Goal: Task Accomplishment & Management: Manage account settings

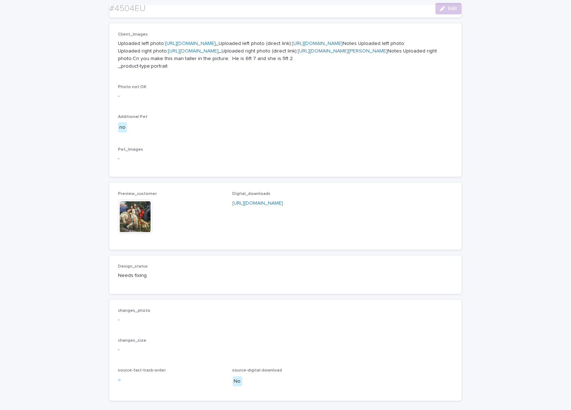
scroll to position [431, 0]
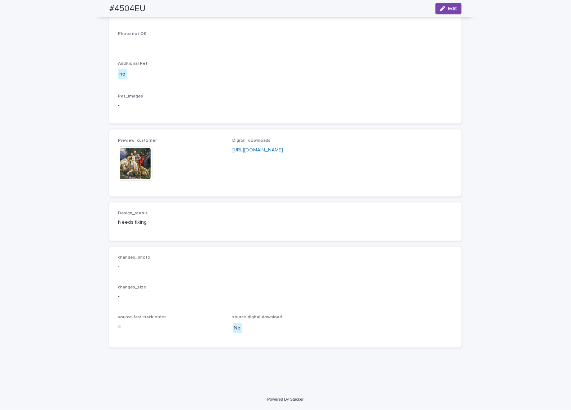
click at [123, 152] on img at bounding box center [135, 163] width 35 height 35
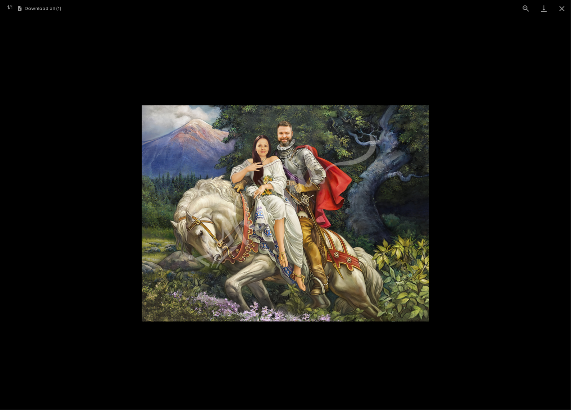
drag, startPoint x: 566, startPoint y: 9, endPoint x: 403, endPoint y: 90, distance: 181.2
click at [564, 9] on button "Close gallery" at bounding box center [562, 8] width 18 height 17
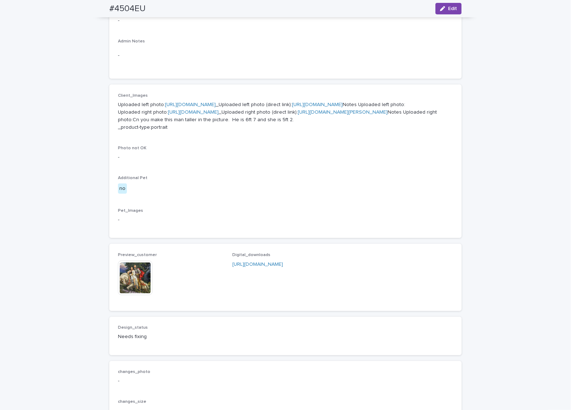
scroll to position [161, 0]
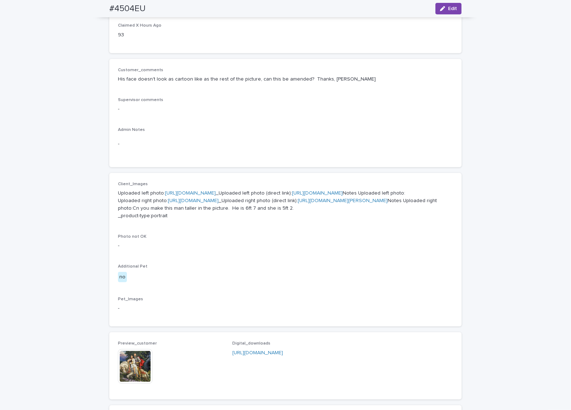
click at [248, 213] on p "Uploaded left photo: https://cdn.shopify.com-uploadkit.app/s/files/1/0033/4807/…" at bounding box center [285, 205] width 335 height 30
click at [292, 196] on link "https://files.getuploadkit.com/d0af17d2-f7ad-463c-9c5d-ef0b90368cc5/06a67e43-64…" at bounding box center [317, 193] width 51 height 5
click at [298, 203] on link "https://files.getuploadkit.com/d0af17d2-f7ad-463c-9c5d-ef0b90368cc5/7b282219-c4…" at bounding box center [343, 200] width 90 height 5
drag, startPoint x: 98, startPoint y: 12, endPoint x: 143, endPoint y: 10, distance: 45.4
click at [143, 10] on div "#4504EU Edit" at bounding box center [285, 8] width 387 height 17
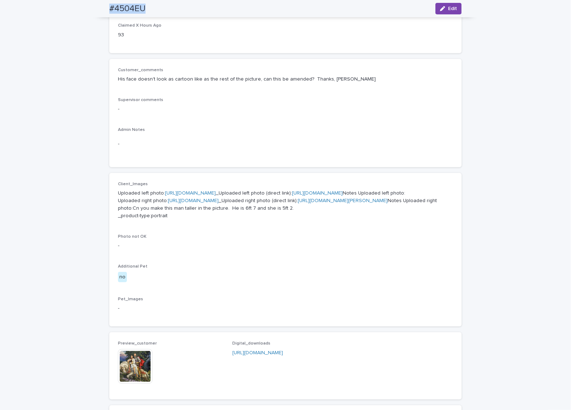
scroll to position [0, 0]
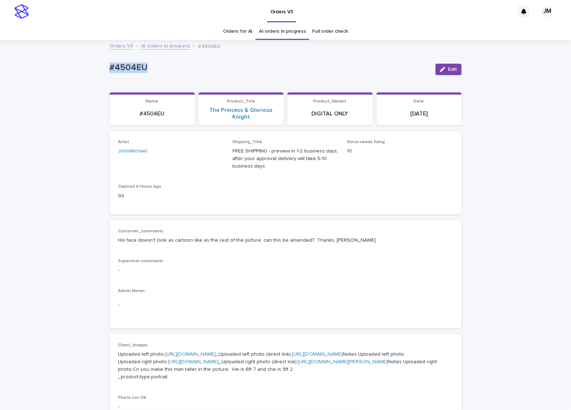
drag, startPoint x: 103, startPoint y: 65, endPoint x: 156, endPoint y: 66, distance: 53.6
click at [156, 66] on div "Loading... Saving… Loading... Saving… #4504EU Edit #4504EU Edit Sorry, there wa…" at bounding box center [286, 388] width 360 height 695
copy p "#4504EU"
click at [452, 71] on button "Edit" at bounding box center [448, 70] width 26 height 12
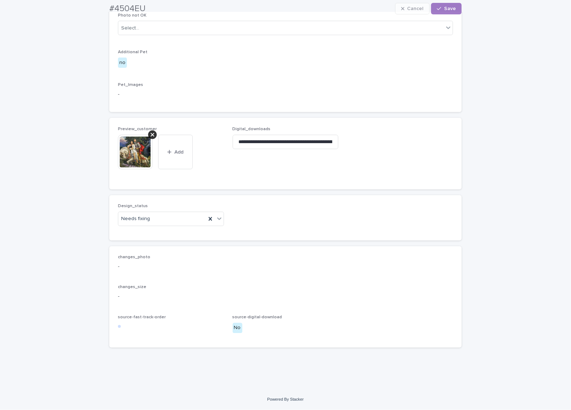
scroll to position [450, 0]
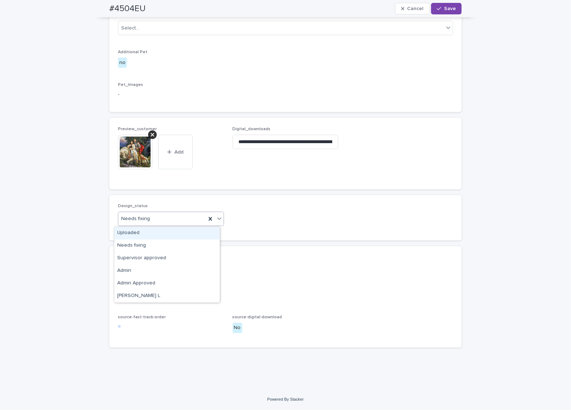
click at [157, 227] on body "Orders V3 JM Orders for AI AI orders in progress Full order check Orders V3 AI …" at bounding box center [285, 205] width 571 height 410
click at [145, 237] on div "Uploaded" at bounding box center [166, 233] width 105 height 13
drag, startPoint x: 147, startPoint y: 131, endPoint x: 146, endPoint y: 136, distance: 5.6
click at [148, 132] on div at bounding box center [152, 135] width 9 height 9
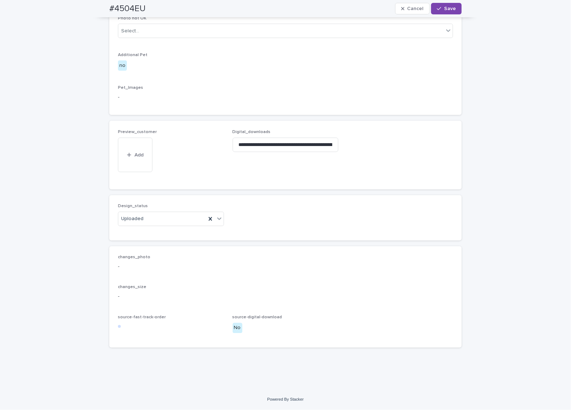
scroll to position [424, 0]
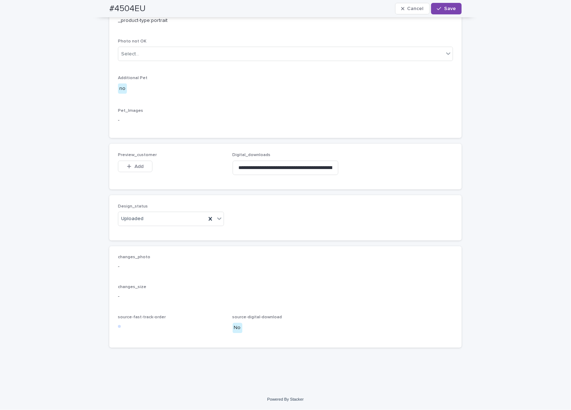
click at [131, 158] on p "Preview_customer" at bounding box center [171, 154] width 106 height 5
click at [128, 162] on button "Add" at bounding box center [135, 167] width 35 height 12
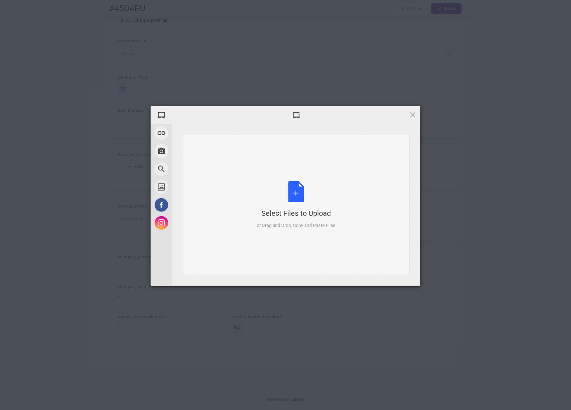
click at [291, 174] on div "Select Files to Upload or Drag and Drop, Copy and Paste Files" at bounding box center [296, 205] width 227 height 140
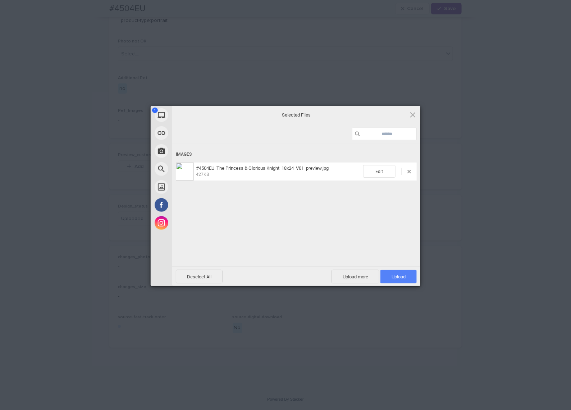
click at [393, 275] on span "Upload 1" at bounding box center [399, 276] width 14 height 5
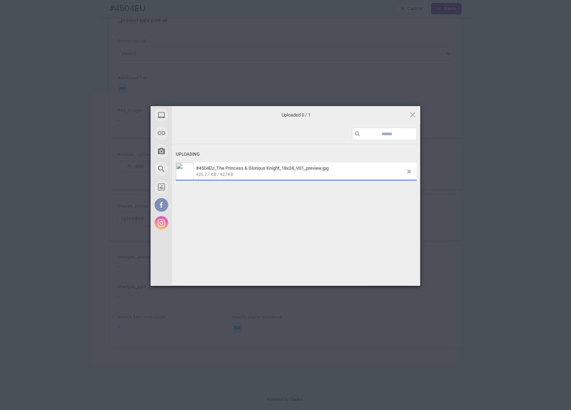
scroll to position [437, 0]
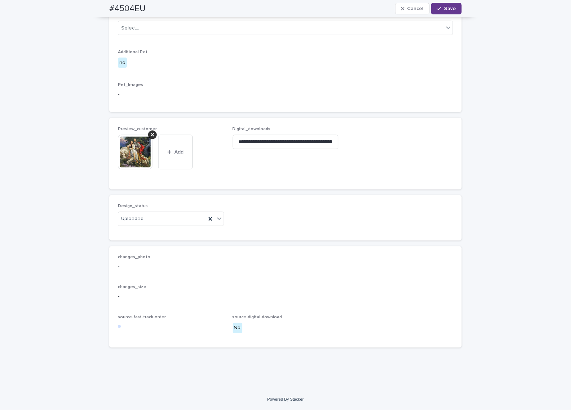
click at [452, 3] on button "Save" at bounding box center [446, 9] width 31 height 12
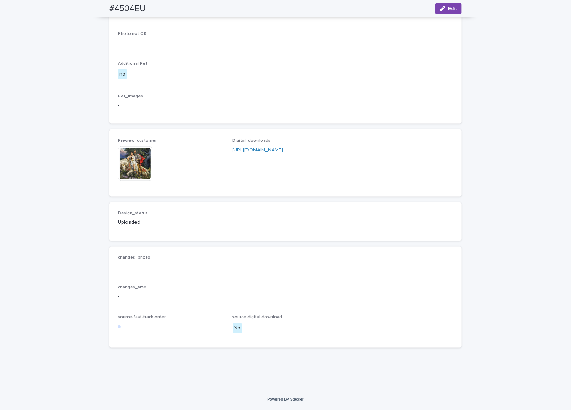
scroll to position [428, 0]
click at [140, 156] on img at bounding box center [135, 163] width 35 height 35
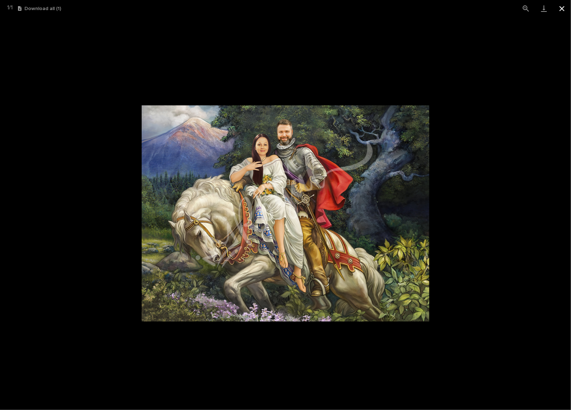
click at [564, 11] on button "Close gallery" at bounding box center [562, 8] width 18 height 17
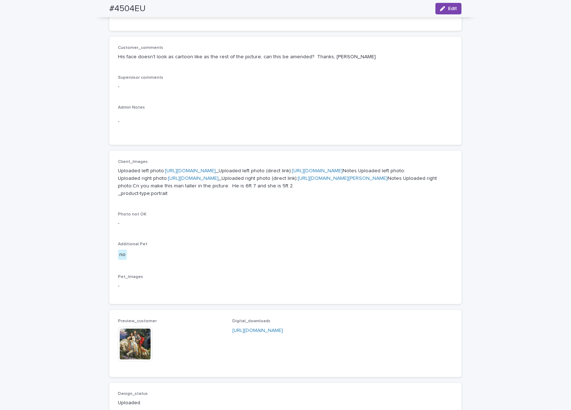
scroll to position [104, 0]
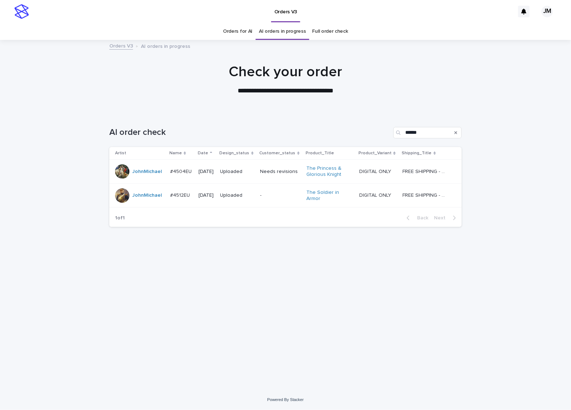
click at [245, 30] on link "Orders for AI" at bounding box center [237, 31] width 29 height 17
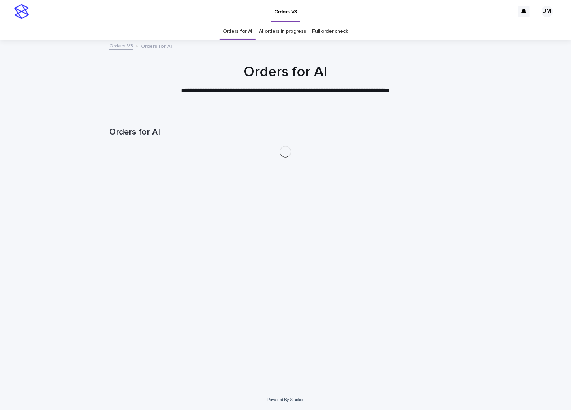
click at [245, 31] on link "Orders for AI" at bounding box center [237, 31] width 29 height 17
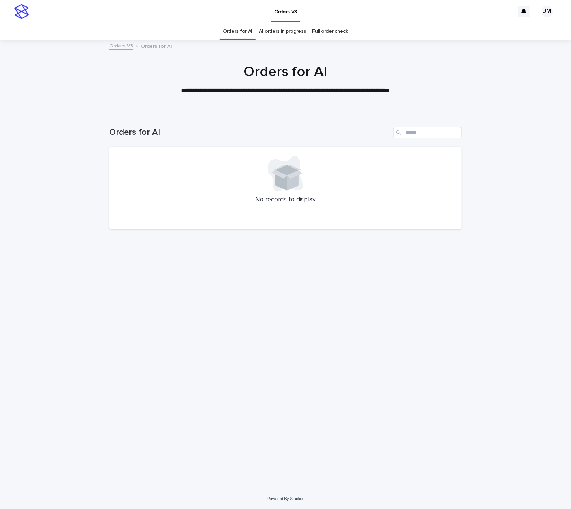
click at [529, 137] on div "Loading... Saving… Loading... Saving… Orders for AI No records to display" at bounding box center [285, 301] width 571 height 376
drag, startPoint x: 0, startPoint y: 156, endPoint x: 7, endPoint y: 155, distance: 6.6
click at [7, 155] on div "Loading... Saving… Loading... Saving… Orders for AI No records to display" at bounding box center [285, 301] width 571 height 376
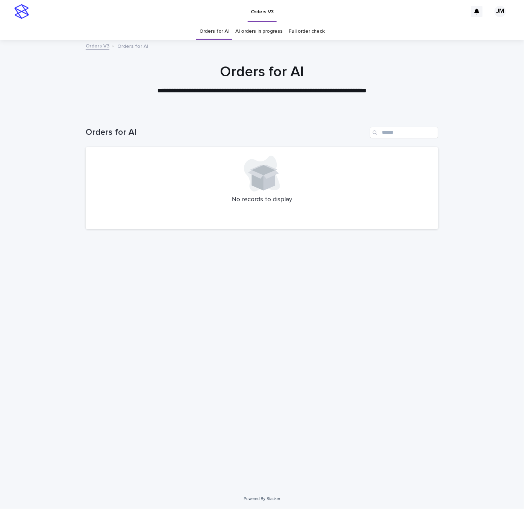
click at [58, 265] on div "Loading... Saving… Loading... Saving… Orders for AI No records to display" at bounding box center [262, 301] width 524 height 376
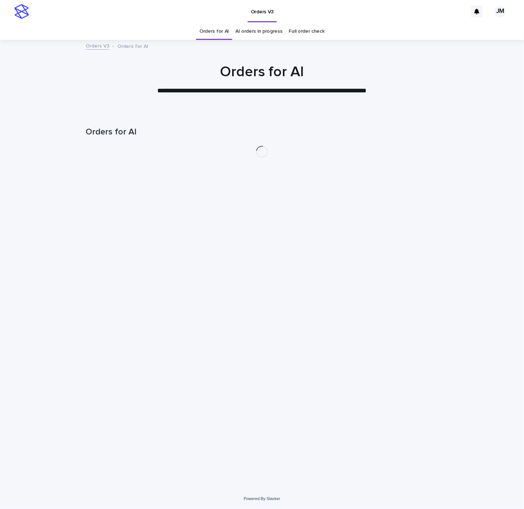
click at [256, 33] on link "AI orders in progress" at bounding box center [258, 31] width 47 height 17
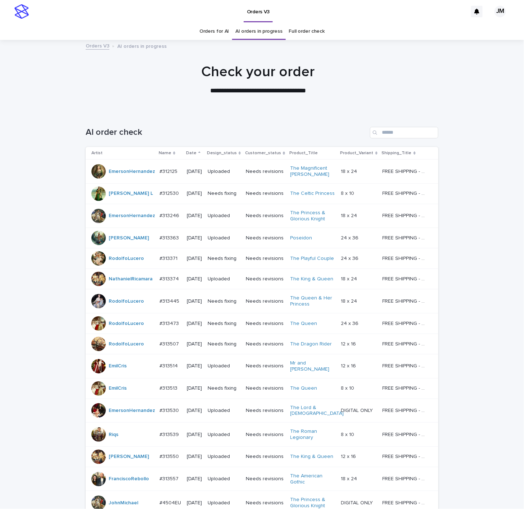
click at [205, 32] on link "Orders for AI" at bounding box center [213, 31] width 29 height 17
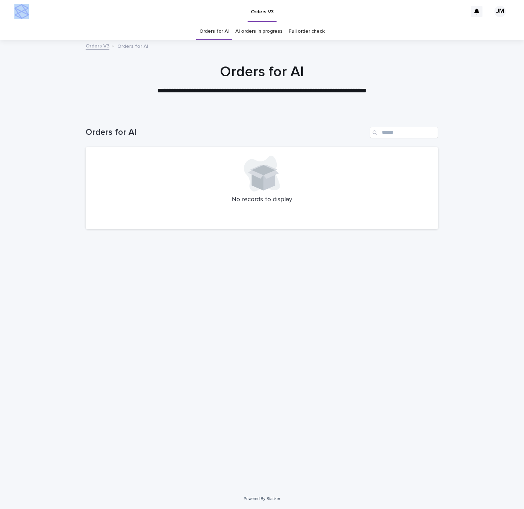
click at [0, 11] on html "**********" at bounding box center [262, 254] width 524 height 509
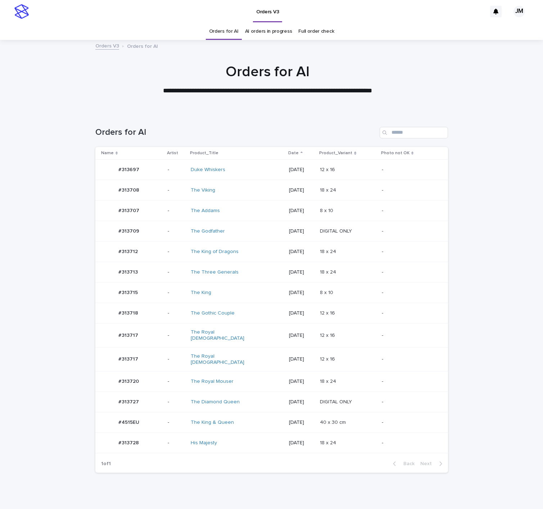
click at [241, 357] on div "The Royal [DEMOGRAPHIC_DATA]" at bounding box center [221, 359] width 60 height 12
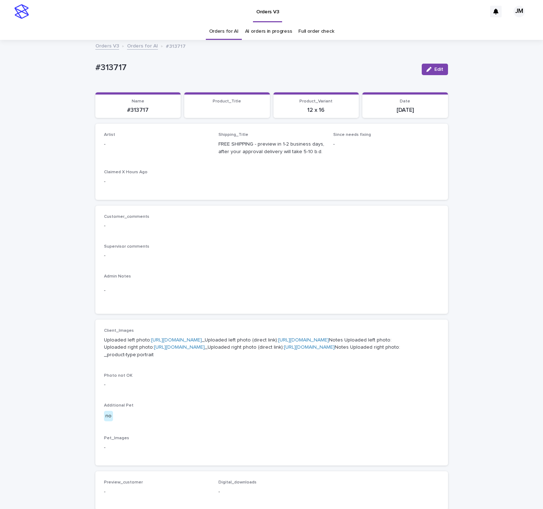
drag, startPoint x: 437, startPoint y: 69, endPoint x: 192, endPoint y: 131, distance: 252.6
click at [429, 70] on button "Edit" at bounding box center [434, 70] width 26 height 12
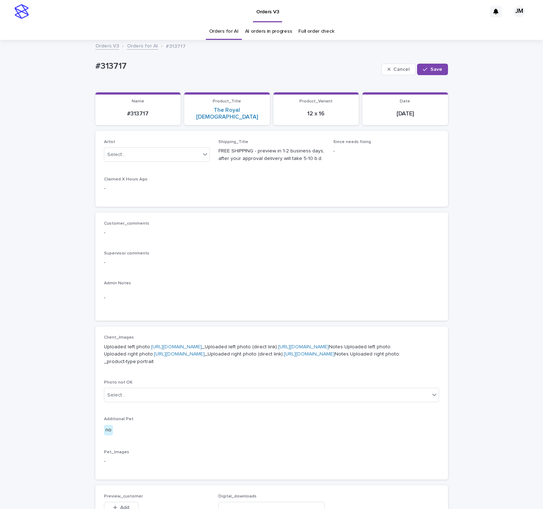
click at [132, 160] on div "Artist Select..." at bounding box center [157, 154] width 106 height 28
click at [109, 151] on div "Select..." at bounding box center [116, 155] width 18 height 8
type input "*****"
click at [154, 176] on div "JohnMichael" at bounding box center [152, 174] width 105 height 13
click at [423, 73] on button "Save" at bounding box center [432, 70] width 31 height 12
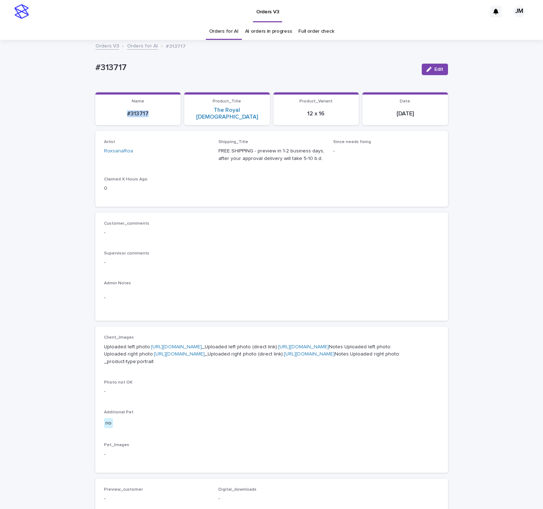
drag, startPoint x: 146, startPoint y: 109, endPoint x: 104, endPoint y: 106, distance: 42.2
click at [104, 109] on div "#313717" at bounding box center [138, 113] width 77 height 8
copy p "#313717"
click at [277, 32] on link "AI orders in progress" at bounding box center [268, 31] width 47 height 17
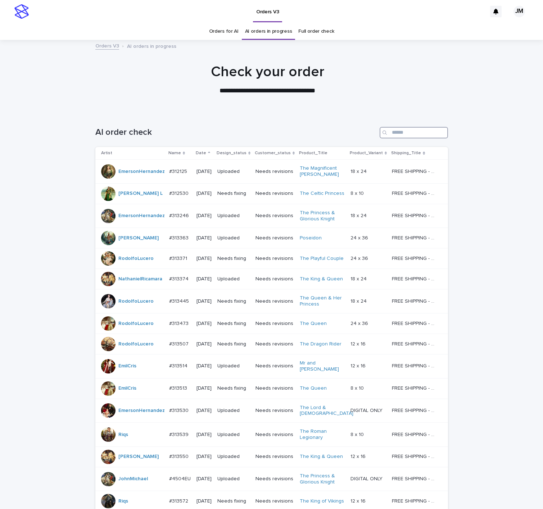
click at [424, 129] on input "Search" at bounding box center [413, 133] width 68 height 12
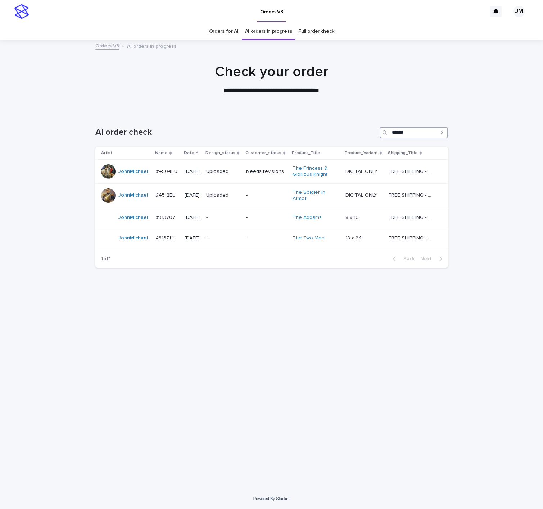
type input "******"
click at [233, 27] on link "Orders for AI" at bounding box center [223, 31] width 29 height 17
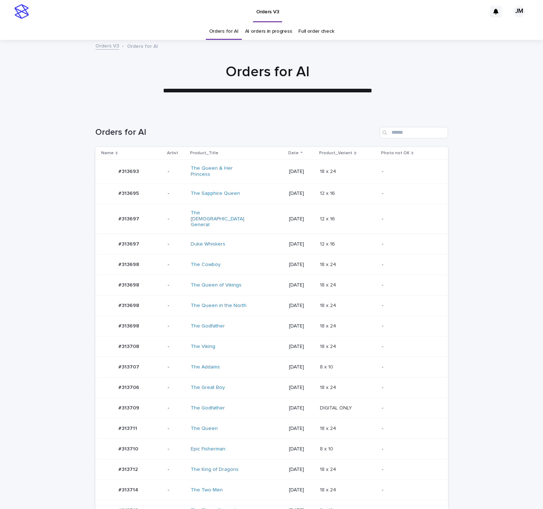
click at [258, 361] on div "The Addams" at bounding box center [237, 367] width 92 height 12
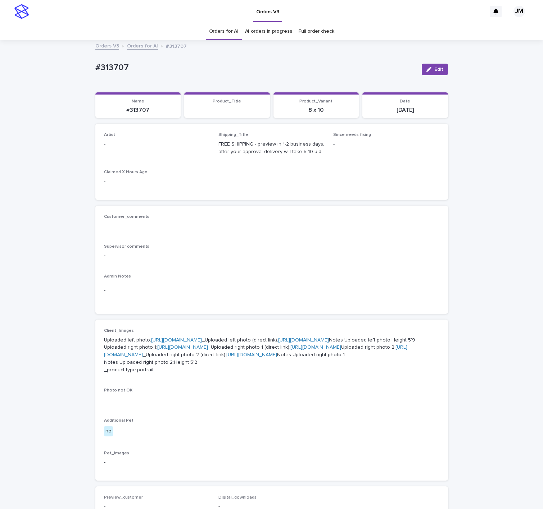
click at [429, 65] on button "Edit" at bounding box center [434, 70] width 26 height 12
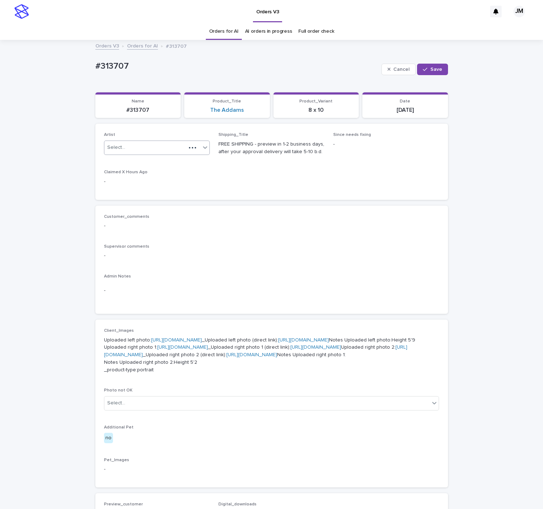
click at [172, 148] on div "Select..." at bounding box center [145, 148] width 82 height 12
type input "******"
click at [159, 163] on div "JohnMichael" at bounding box center [152, 162] width 105 height 13
click at [428, 73] on button "Save" at bounding box center [432, 70] width 31 height 12
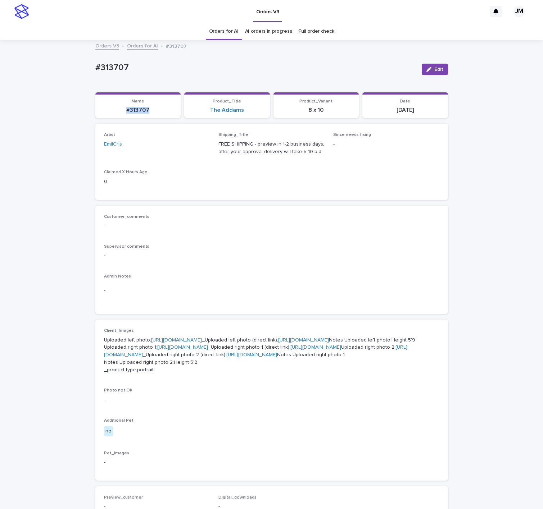
drag, startPoint x: 159, startPoint y: 111, endPoint x: 115, endPoint y: 111, distance: 43.5
click at [115, 111] on p "#313707" at bounding box center [138, 110] width 77 height 7
copy p "#313707"
click at [33, 141] on div "Loading... Saving… Loading... Saving… #313707 Edit #313707 Edit Sorry, there wa…" at bounding box center [271, 379] width 543 height 677
drag, startPoint x: 440, startPoint y: 70, endPoint x: 243, endPoint y: 102, distance: 200.0
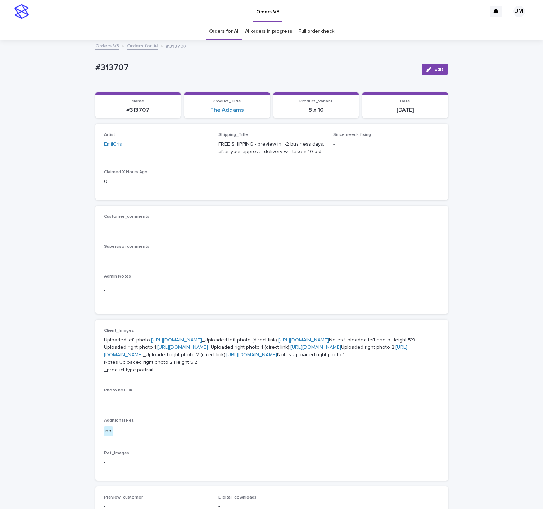
click at [440, 70] on button "Edit" at bounding box center [434, 70] width 26 height 12
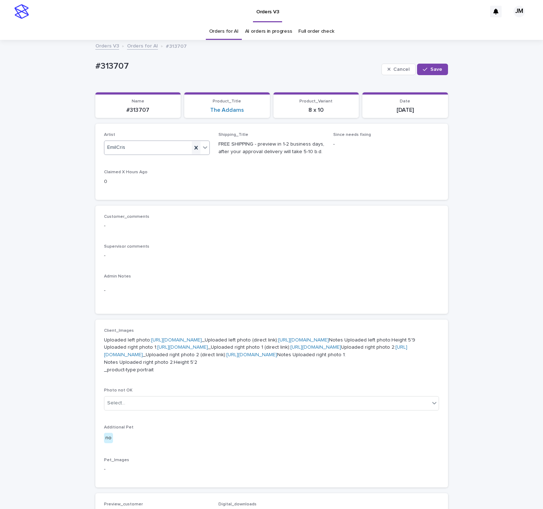
click at [194, 147] on icon at bounding box center [195, 148] width 3 height 4
type input "******"
click at [164, 161] on div "JohnMichael" at bounding box center [152, 162] width 105 height 13
click at [429, 65] on button "Save" at bounding box center [432, 70] width 31 height 12
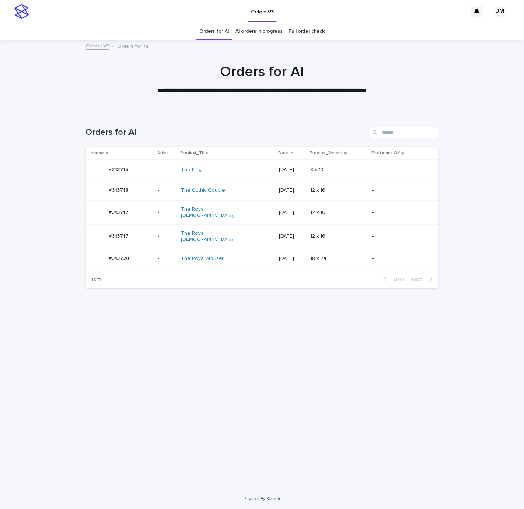
click at [241, 210] on div "The Royal [DEMOGRAPHIC_DATA]" at bounding box center [211, 212] width 60 height 12
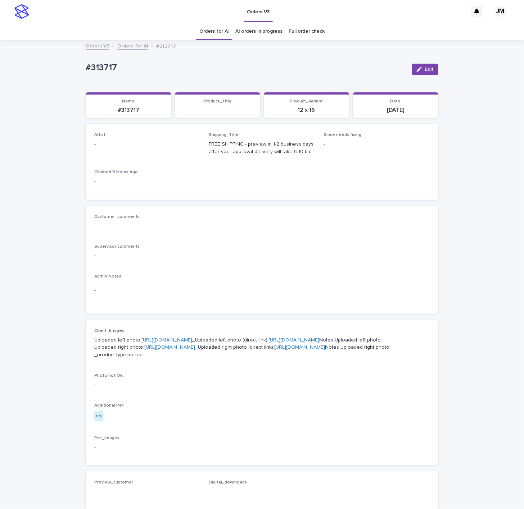
drag, startPoint x: 423, startPoint y: 67, endPoint x: 96, endPoint y: 134, distance: 334.0
click at [419, 70] on button "Edit" at bounding box center [425, 70] width 26 height 12
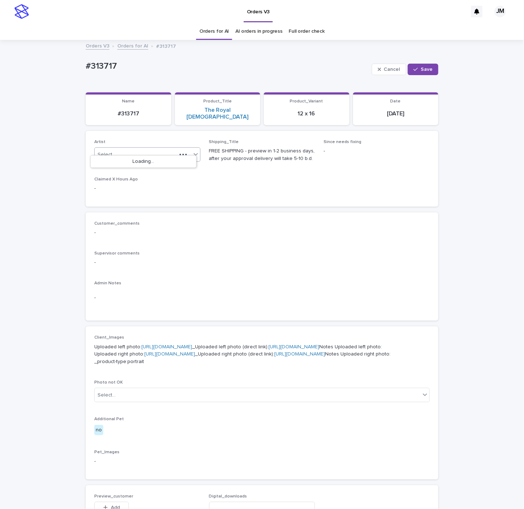
click at [109, 151] on div "Select..." at bounding box center [106, 155] width 18 height 8
type input "******"
click at [128, 164] on div "JohnMichael" at bounding box center [143, 162] width 105 height 13
drag, startPoint x: 422, startPoint y: 69, endPoint x: 416, endPoint y: 74, distance: 7.2
click at [422, 70] on span "Save" at bounding box center [426, 69] width 12 height 5
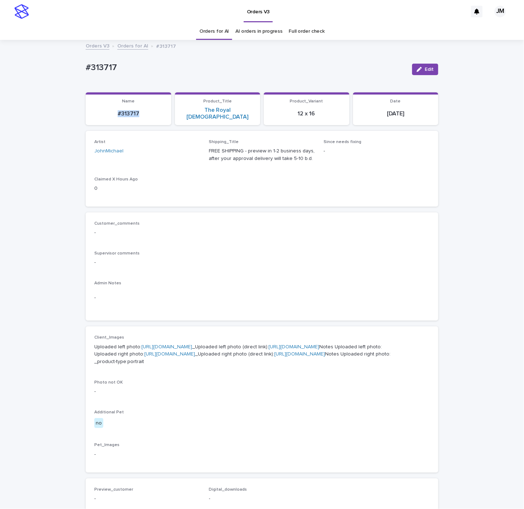
drag, startPoint x: 139, startPoint y: 105, endPoint x: 101, endPoint y: 107, distance: 37.8
click at [101, 109] on div "#313717" at bounding box center [128, 113] width 77 height 8
copy p "#313717"
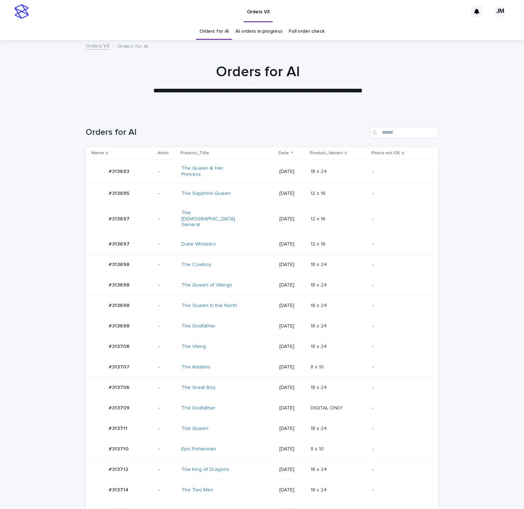
click at [224, 484] on div "The Two Men" at bounding box center [227, 490] width 92 height 12
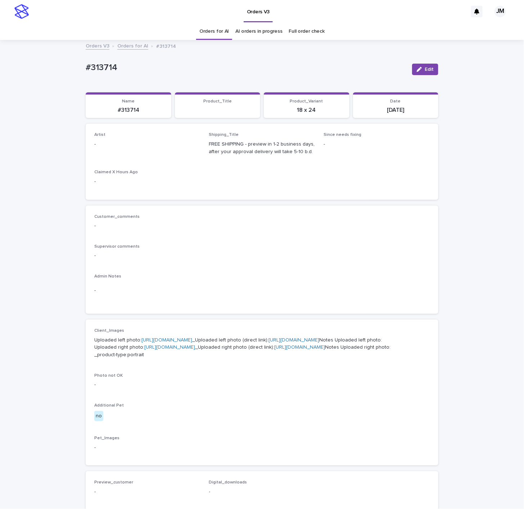
click at [426, 70] on span "Edit" at bounding box center [428, 69] width 9 height 5
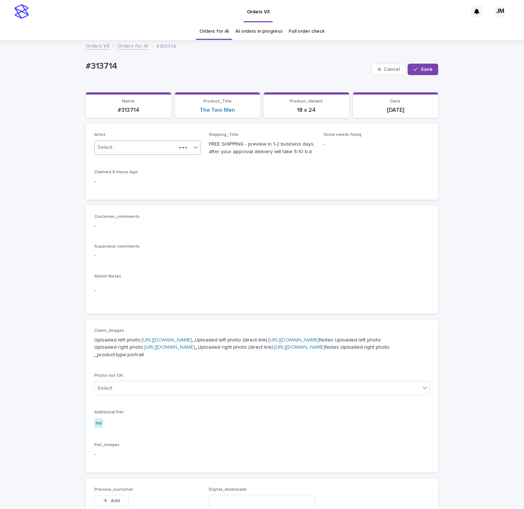
click at [107, 146] on div "Select..." at bounding box center [106, 148] width 18 height 8
type input "******"
click at [164, 162] on div "JohnMichael" at bounding box center [143, 162] width 105 height 13
drag, startPoint x: 410, startPoint y: 70, endPoint x: 152, endPoint y: 181, distance: 280.0
click at [413, 71] on icon "button" at bounding box center [415, 69] width 4 height 5
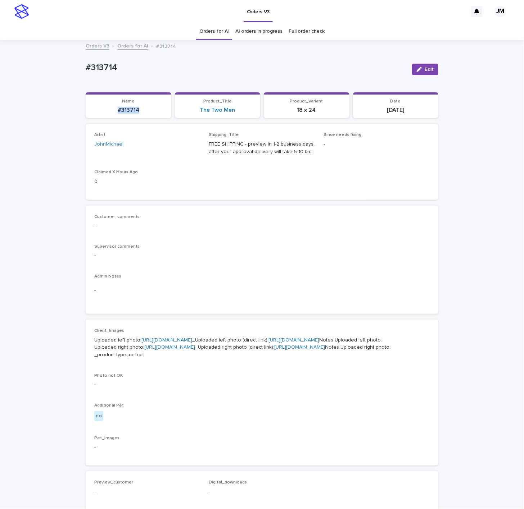
drag, startPoint x: 138, startPoint y: 111, endPoint x: 87, endPoint y: 113, distance: 51.1
click at [90, 113] on p "#313714" at bounding box center [128, 110] width 77 height 7
copy p "#313714"
click at [350, 389] on div "-" at bounding box center [261, 384] width 335 height 9
click at [268, 343] on link "https://files.getuploadkit.com/e11cfb23-3d37-4f5e-b252-d52a065c0f83/d348f539-98…" at bounding box center [293, 340] width 51 height 5
